Goal: Task Accomplishment & Management: Manage account settings

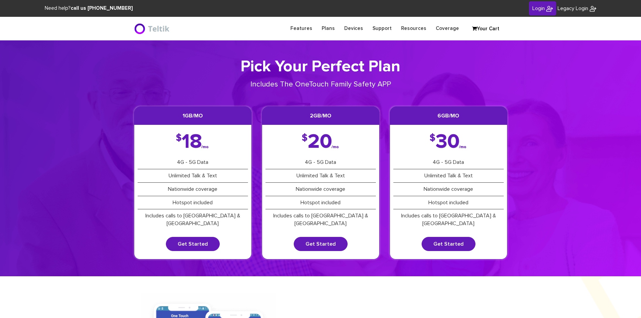
type input "esamuel@safetelecom.net"
click at [542, 9] on span "Login" at bounding box center [539, 8] width 12 height 5
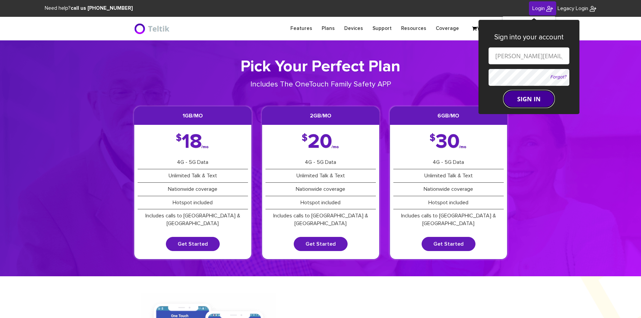
click at [523, 94] on button "SIGN IN" at bounding box center [529, 99] width 51 height 17
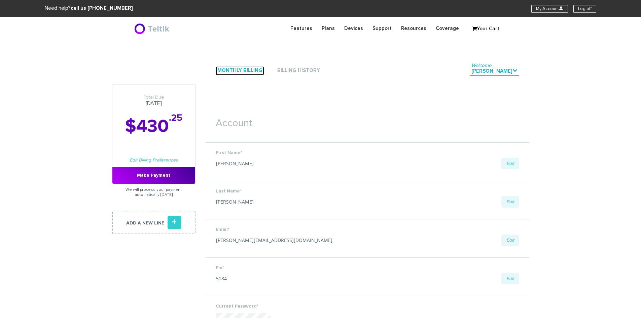
click at [242, 70] on link "Monthly Billing" at bounding box center [240, 70] width 48 height 9
click at [241, 70] on link "Monthly Billing" at bounding box center [240, 70] width 48 height 9
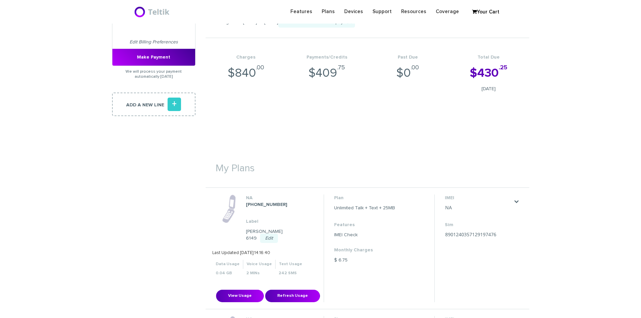
scroll to position [168, 0]
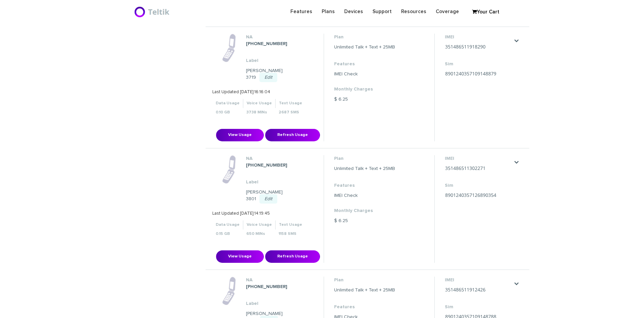
click at [514, 281] on link "." at bounding box center [516, 283] width 5 height 5
click at [505, 302] on link "Port My Number" at bounding box center [508, 304] width 30 height 4
type input "8901240357109148788"
type input "4143070623"
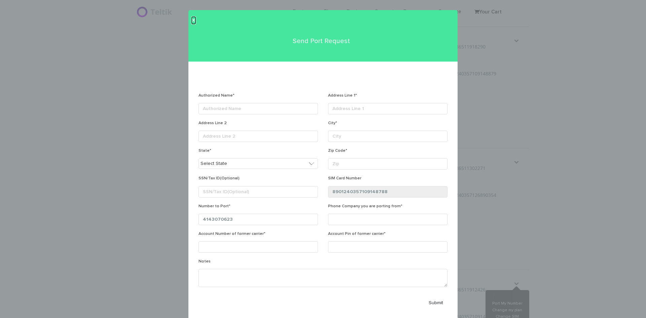
click at [192, 20] on span "×" at bounding box center [194, 20] width 4 height 7
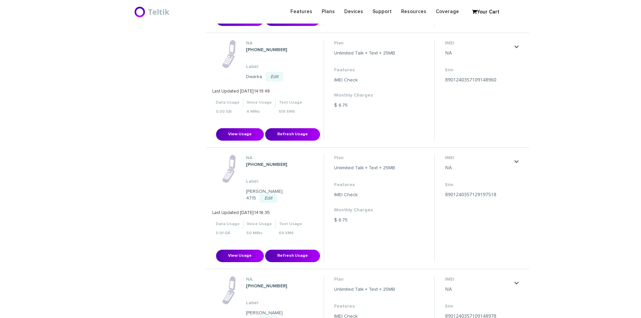
scroll to position [0, 0]
